Goal: Task Accomplishment & Management: Manage account settings

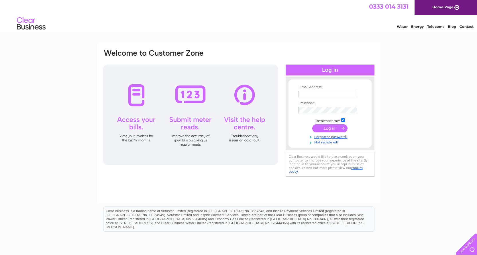
type input "[PERSON_NAME][EMAIL_ADDRESS][DOMAIN_NAME]"
click at [323, 125] on input "submit" at bounding box center [329, 128] width 35 height 8
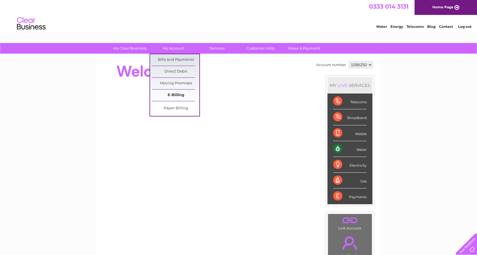
click at [181, 95] on link "E-Billing" at bounding box center [175, 94] width 47 height 11
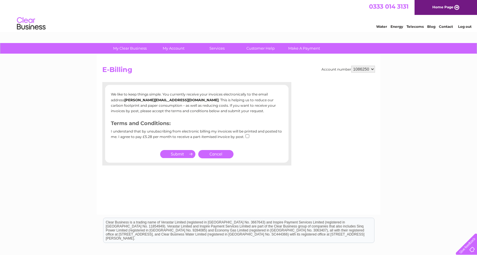
click at [214, 154] on link "Cancel" at bounding box center [215, 154] width 35 height 8
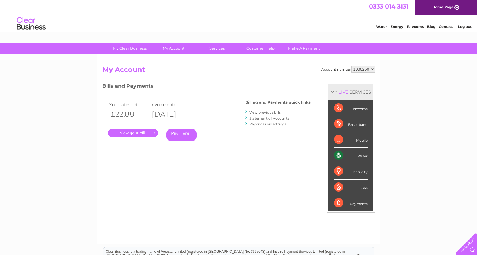
click at [146, 133] on link "." at bounding box center [133, 133] width 50 height 8
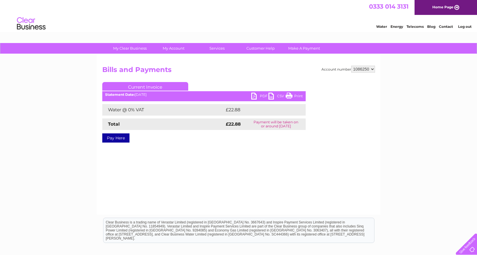
click at [258, 94] on link "PDF" at bounding box center [259, 97] width 17 height 8
